Goal: Task Accomplishment & Management: Complete application form

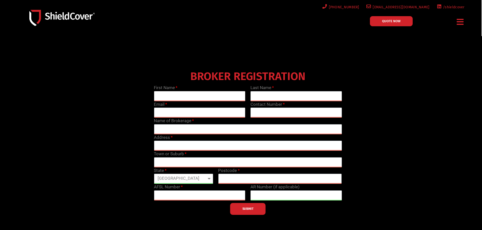
click at [190, 97] on input "text" at bounding box center [200, 96] width 92 height 10
type input "Jack"
type input "Robins"
type input "[EMAIL_ADDRESS][DOMAIN_NAME]"
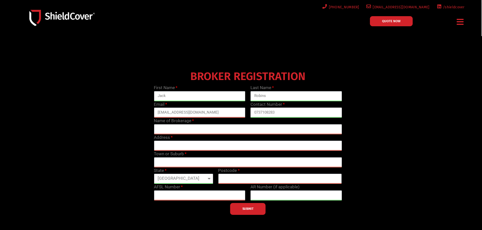
type input "0737108283"
type input "Shielded Insurance Brokers"
click at [246, 182] on input "text" at bounding box center [280, 179] width 124 height 10
click at [201, 194] on input "text" at bounding box center [200, 196] width 92 height 10
click at [271, 196] on input "text" at bounding box center [296, 196] width 92 height 10
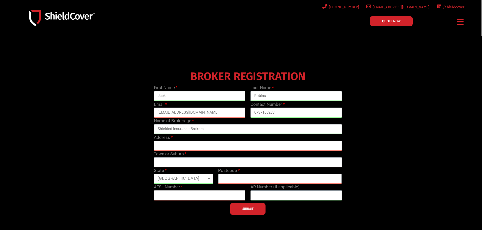
click at [227, 194] on input "text" at bounding box center [200, 196] width 92 height 10
click at [201, 197] on input "text" at bounding box center [200, 196] width 92 height 10
click at [154, 189] on label "AFSL Number" at bounding box center [168, 187] width 29 height 7
click at [158, 187] on label "AFSL Number" at bounding box center [168, 187] width 29 height 7
drag, startPoint x: 152, startPoint y: 188, endPoint x: 184, endPoint y: 190, distance: 31.7
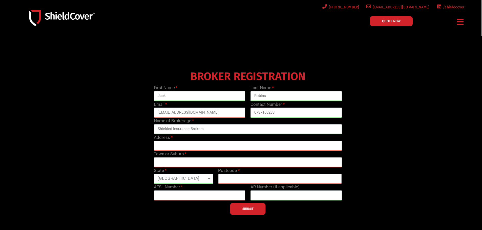
click at [184, 190] on div "AFSL Number" at bounding box center [199, 192] width 97 height 17
copy label "AFSL Num"
click at [182, 194] on input "text" at bounding box center [200, 196] width 92 height 10
paste input "233750"
type input "233750"
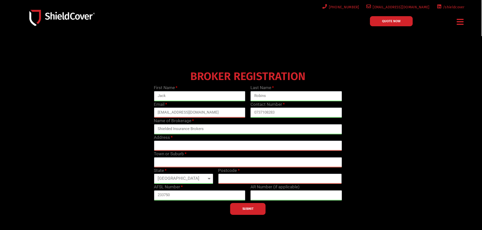
click at [270, 195] on input "text" at bounding box center [296, 196] width 92 height 10
click at [242, 181] on input "text" at bounding box center [280, 179] width 124 height 10
click at [183, 143] on input "text" at bounding box center [248, 146] width 188 height 10
click at [183, 145] on input "text" at bounding box center [248, 146] width 188 height 10
paste input "A1 Maroochydore, Level [STREET_ADDRESS]"
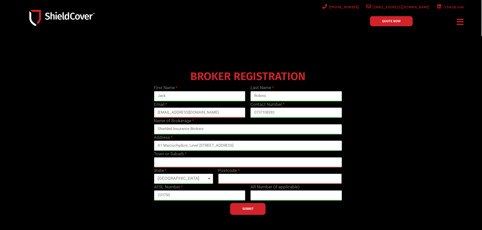
click at [188, 145] on input "A1 Maroochydore, Level [STREET_ADDRESS]" at bounding box center [248, 146] width 188 height 10
type input "A1 Maroochydore Level [STREET_ADDRESS]"
click at [224, 160] on input "text" at bounding box center [248, 163] width 188 height 10
type input "M"
type input "Maroochydore"
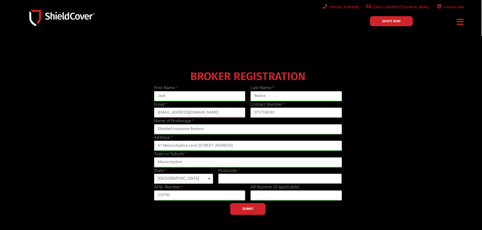
click at [254, 181] on input "text" at bounding box center [280, 179] width 124 height 10
type input "4558"
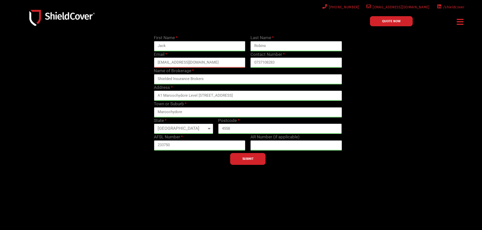
scroll to position [51, 0]
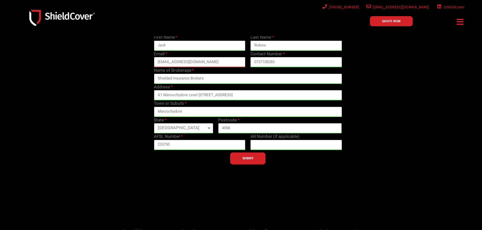
click at [245, 159] on span "SUBMIT" at bounding box center [247, 158] width 11 height 1
